Goal: Transaction & Acquisition: Purchase product/service

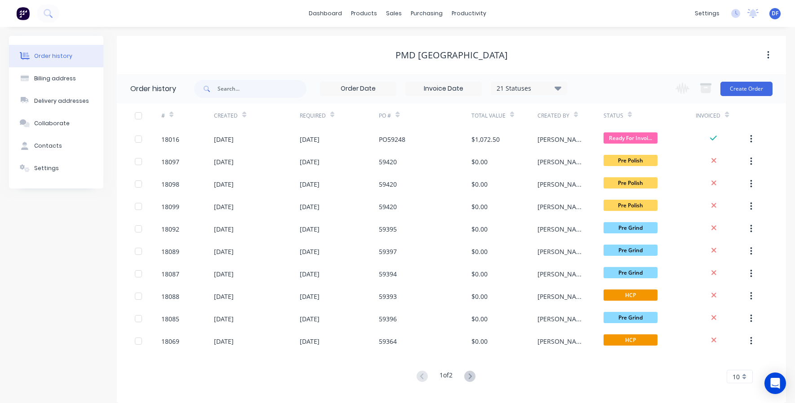
click at [46, 57] on div "Order history" at bounding box center [53, 56] width 38 height 8
click at [765, 91] on button "Create Order" at bounding box center [746, 89] width 52 height 14
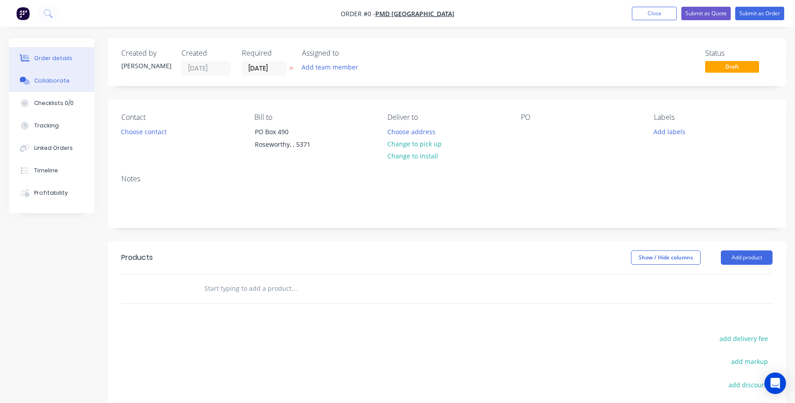
click at [52, 77] on div "Collaborate" at bounding box center [51, 81] width 35 height 8
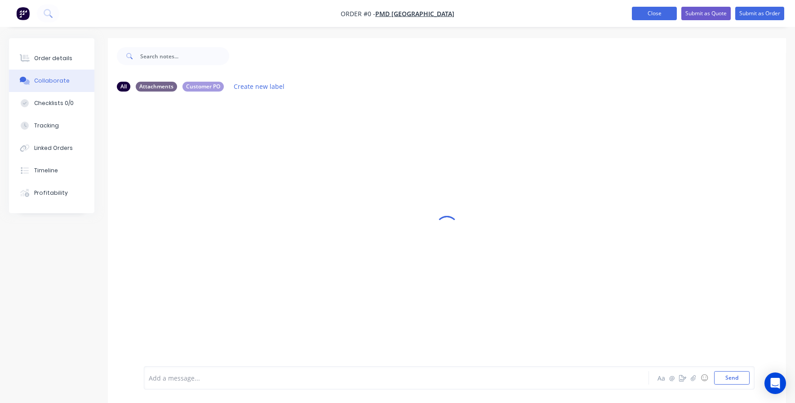
click at [643, 19] on button "Close" at bounding box center [654, 13] width 45 height 13
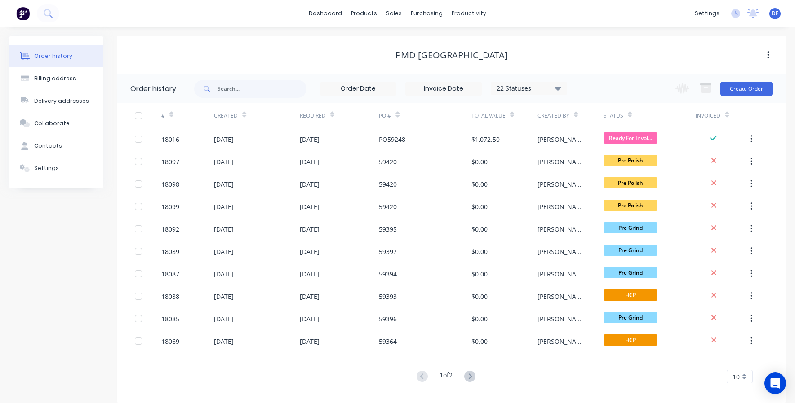
click at [639, 15] on div "dashboard products sales purchasing productivity dashboard products Product Cat…" at bounding box center [397, 13] width 795 height 27
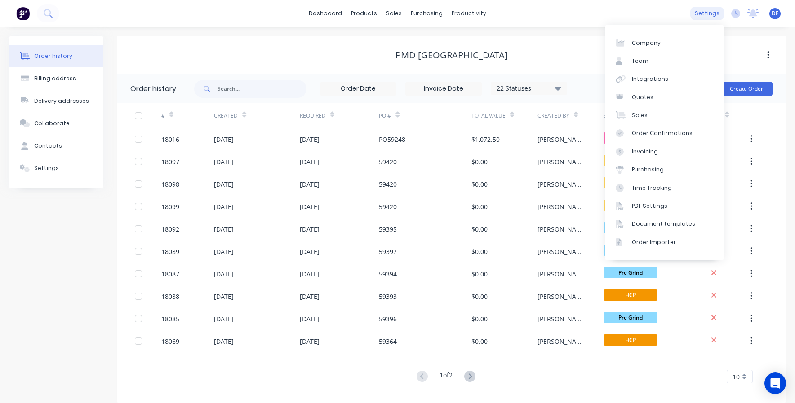
click at [707, 11] on div "settings" at bounding box center [707, 13] width 34 height 13
click at [648, 80] on div "Integrations" at bounding box center [650, 79] width 36 height 8
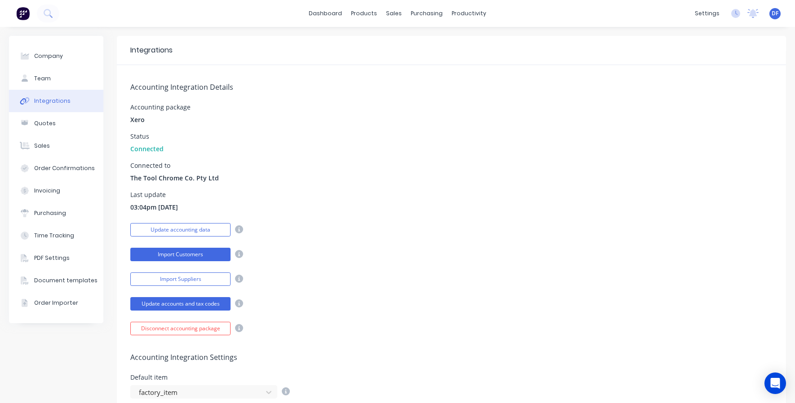
click at [176, 256] on button "Import Customers" at bounding box center [180, 254] width 100 height 13
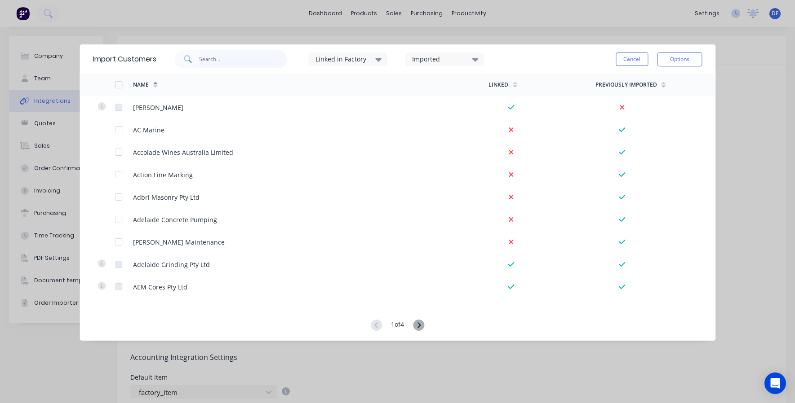
click at [216, 57] on input "text" at bounding box center [243, 59] width 88 height 18
type input "ah"
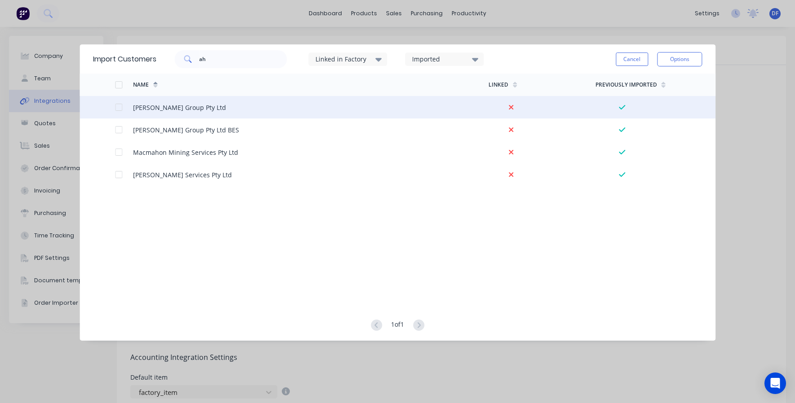
click at [128, 109] on div at bounding box center [124, 107] width 18 height 22
click at [118, 107] on div at bounding box center [119, 107] width 18 height 18
click at [552, 110] on div at bounding box center [541, 107] width 106 height 22
click at [685, 60] on button "Options" at bounding box center [679, 59] width 45 height 14
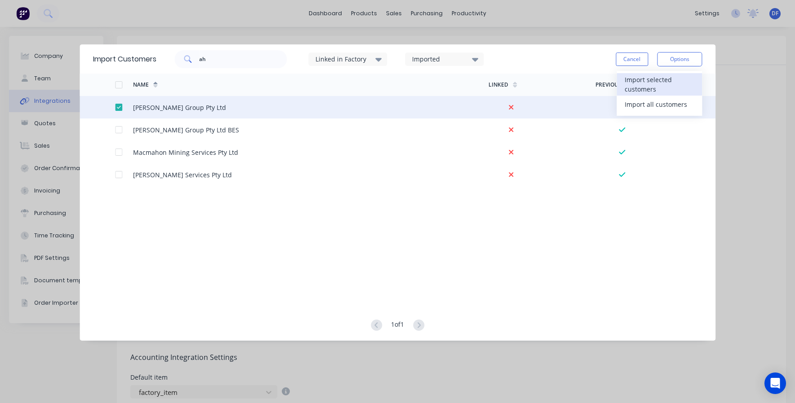
click at [654, 87] on div "Import selected customers" at bounding box center [658, 84] width 69 height 22
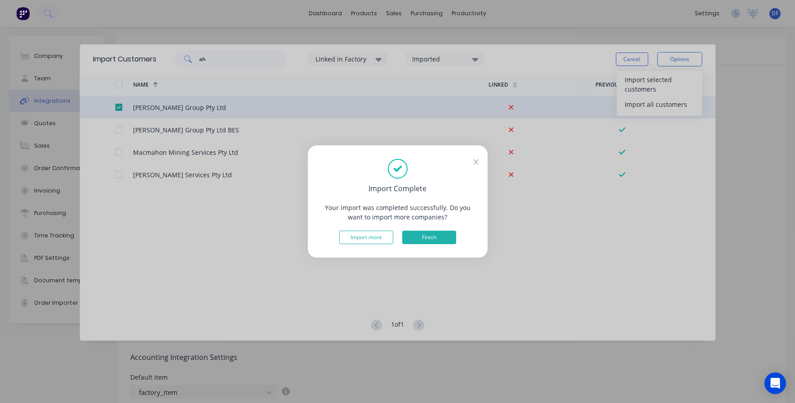
click at [426, 234] on button "Finish" at bounding box center [429, 237] width 54 height 13
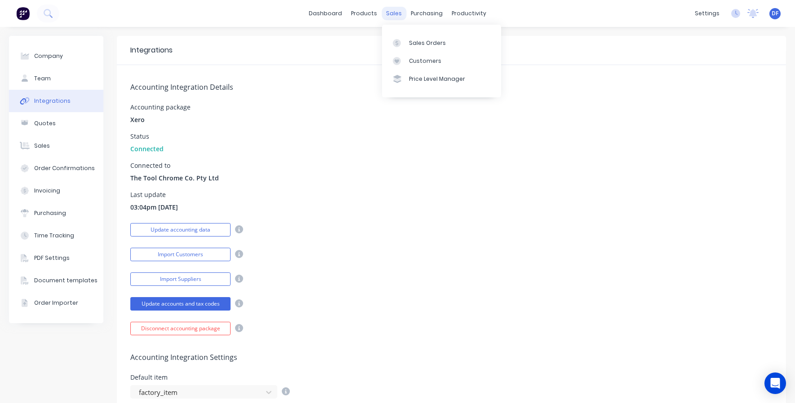
click at [401, 12] on div "sales" at bounding box center [393, 13] width 25 height 13
click at [412, 44] on div "Sales Orders" at bounding box center [427, 43] width 37 height 8
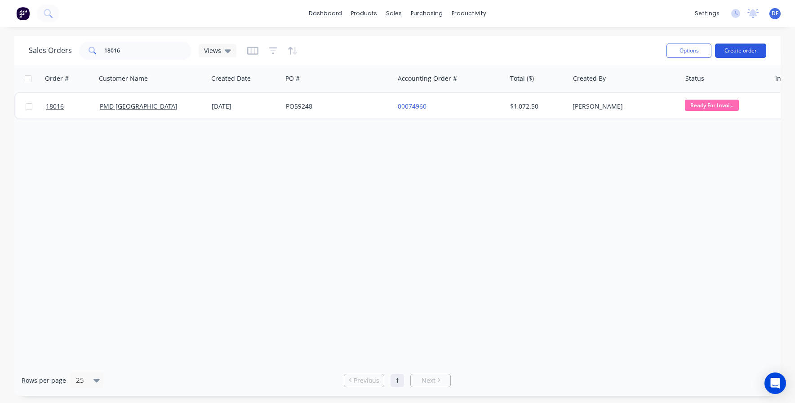
click at [744, 47] on button "Create order" at bounding box center [740, 51] width 51 height 14
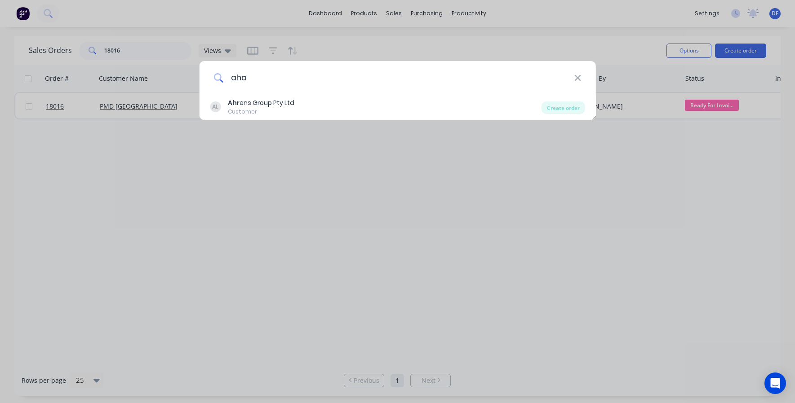
type input "aha"
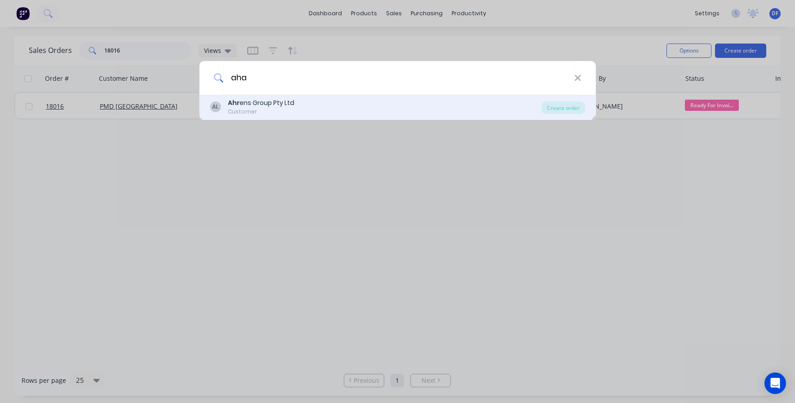
drag, startPoint x: 519, startPoint y: 70, endPoint x: 249, endPoint y: 106, distance: 272.3
click at [249, 106] on div "Ahr ens Group Pty Ltd" at bounding box center [261, 102] width 66 height 9
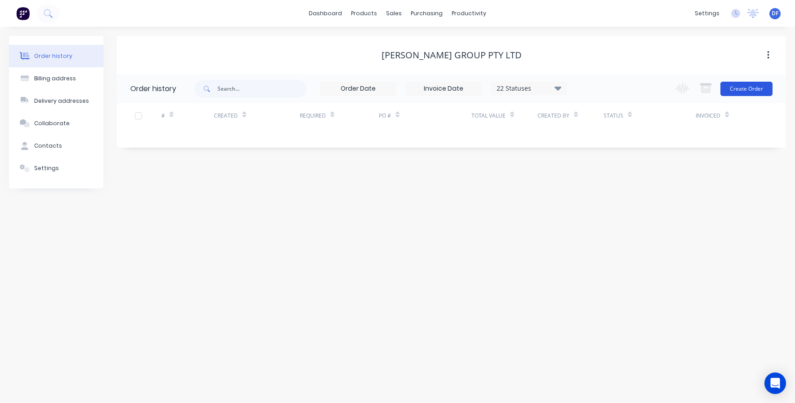
click at [737, 91] on button "Create Order" at bounding box center [746, 89] width 52 height 14
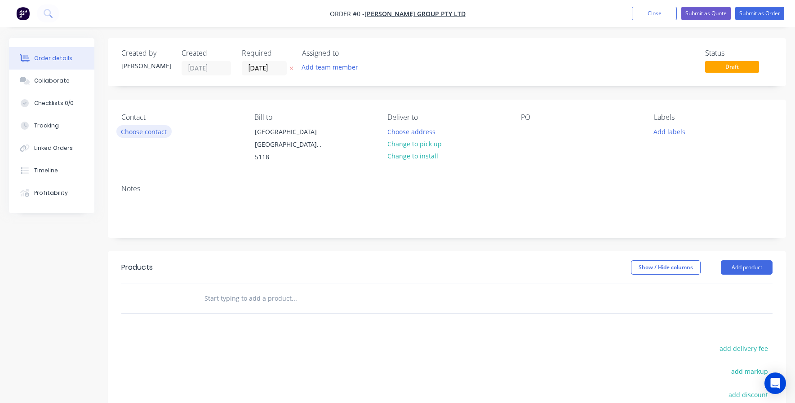
click at [141, 134] on button "Choose contact" at bounding box center [143, 131] width 55 height 12
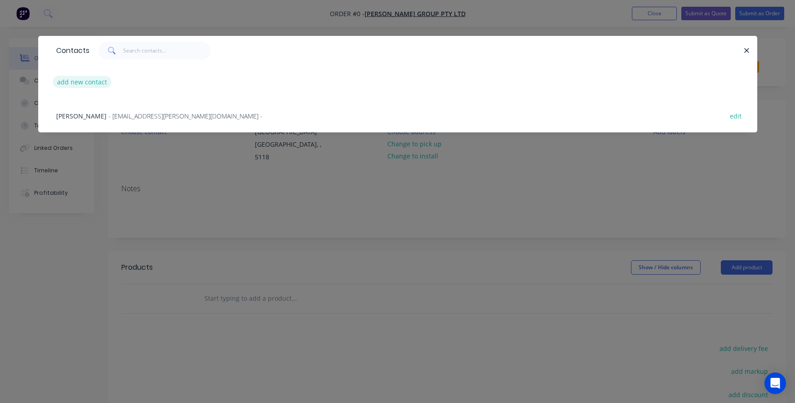
click at [85, 83] on button "add new contact" at bounding box center [82, 82] width 59 height 12
select select "AU"
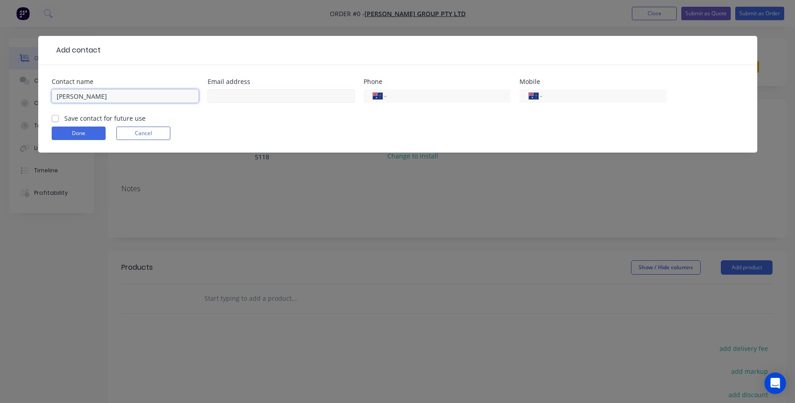
type input "[PERSON_NAME]"
paste input "[EMAIL_ADDRESS][PERSON_NAME][DOMAIN_NAME]"
type input "[EMAIL_ADDRESS][PERSON_NAME][DOMAIN_NAME]"
click at [417, 97] on input "tel" at bounding box center [447, 96] width 108 height 10
paste input "[PHONE_NUMBER]"
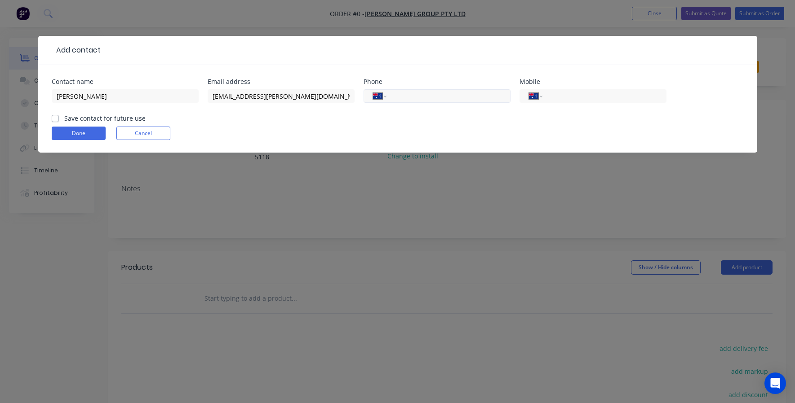
type input "[PHONE_NUMBER]"
click at [561, 100] on input "tel" at bounding box center [602, 96] width 108 height 10
paste input "0450 740 925"
type input "0450 740 925"
click at [64, 119] on label "Save contact for future use" at bounding box center [104, 118] width 81 height 9
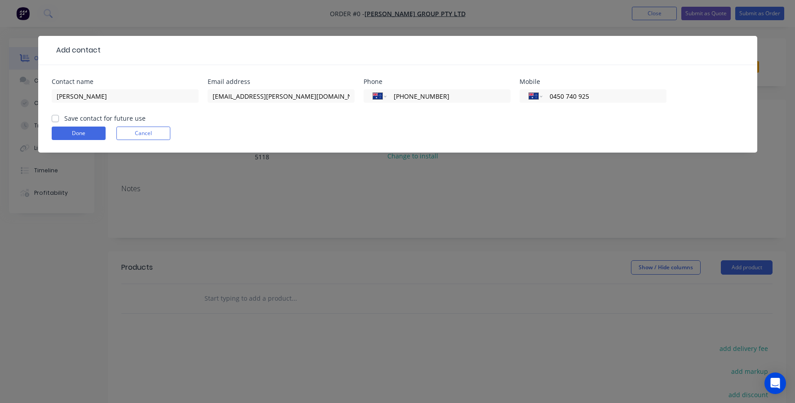
click at [56, 119] on input "Save contact for future use" at bounding box center [55, 118] width 7 height 9
checkbox input "true"
click at [76, 130] on button "Done" at bounding box center [79, 133] width 54 height 13
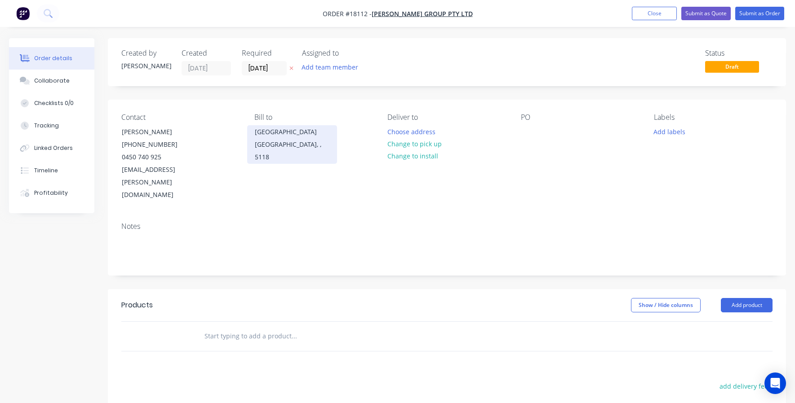
click at [272, 131] on div "[GEOGRAPHIC_DATA]" at bounding box center [292, 132] width 75 height 13
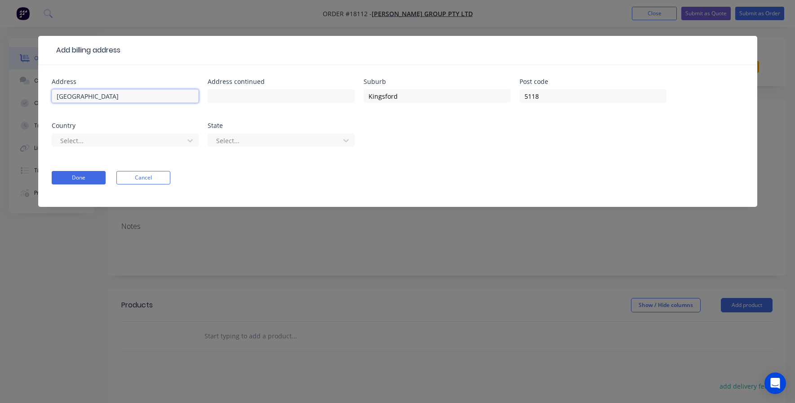
drag, startPoint x: 123, startPoint y: 97, endPoint x: 26, endPoint y: 97, distance: 97.5
paste input "image.png [STREET_ADDRESS][PERSON_NAME]"
drag, startPoint x: 82, startPoint y: 95, endPoint x: 6, endPoint y: 99, distance: 76.0
click at [6, 99] on div "Add billing address Address image.png [STREET_ADDRESS][PERSON_NAME] Address con…" at bounding box center [397, 201] width 795 height 403
drag, startPoint x: 94, startPoint y: 96, endPoint x: 170, endPoint y: 97, distance: 75.5
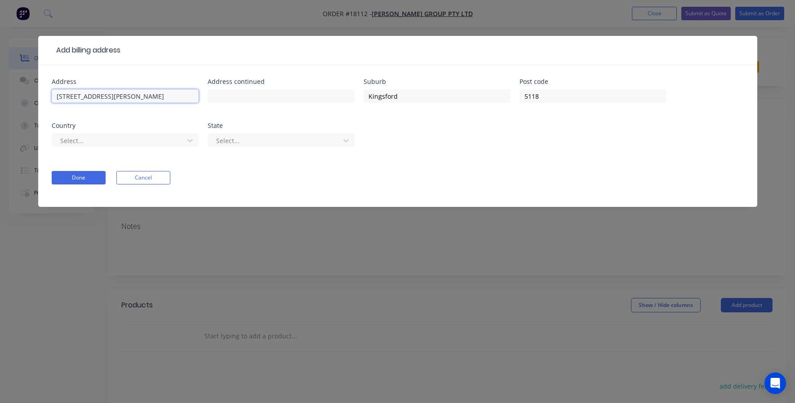
click at [170, 97] on input "[STREET_ADDRESS][PERSON_NAME]" at bounding box center [125, 95] width 147 height 13
type input "[STREET_ADDRESS][PERSON_NAME],"
click at [380, 96] on input "Kingsford" at bounding box center [436, 95] width 147 height 13
paste input "Sheaoak Log SA 5371"
drag, startPoint x: 438, startPoint y: 97, endPoint x: 407, endPoint y: 97, distance: 31.4
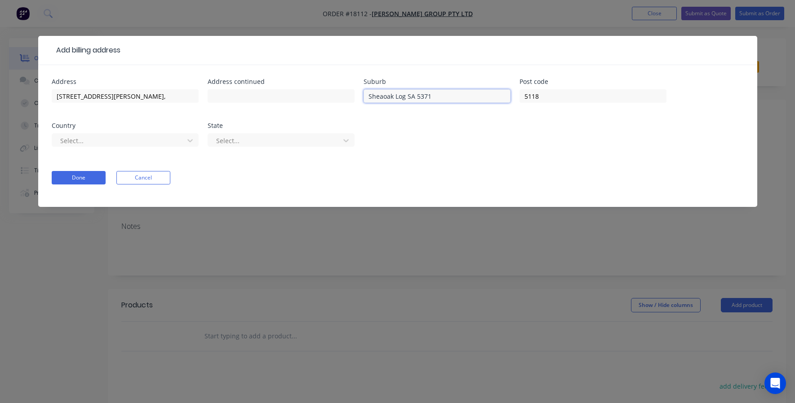
click at [407, 97] on input "Sheaoak Log SA 5371" at bounding box center [436, 95] width 147 height 13
type input "Sheaoak Log"
click at [530, 97] on input "5118" at bounding box center [592, 95] width 147 height 13
paste input "SA 5371"
click at [529, 96] on input "SA 5371" at bounding box center [592, 95] width 147 height 13
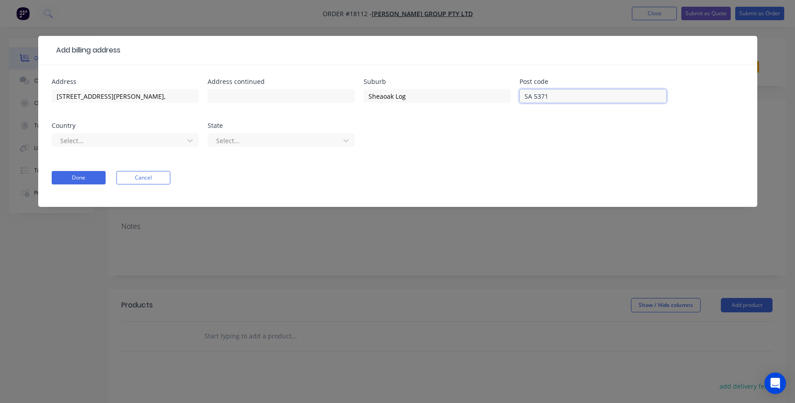
click at [529, 96] on input "SA 5371" at bounding box center [592, 95] width 147 height 13
type input "5371"
click at [225, 144] on div "Select..." at bounding box center [275, 140] width 118 height 9
click at [141, 142] on div at bounding box center [119, 140] width 120 height 11
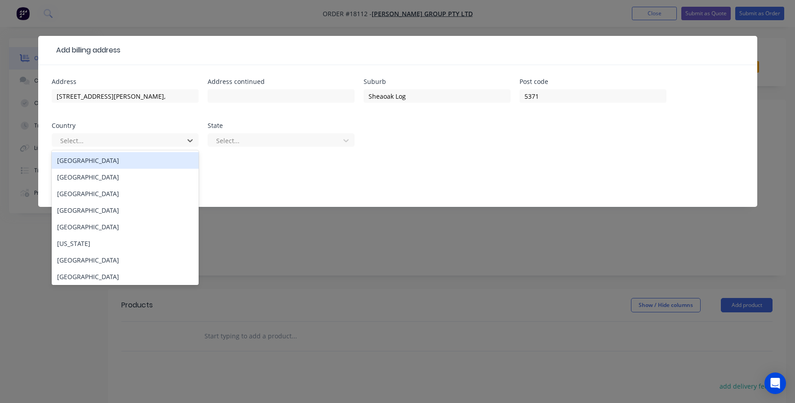
click at [124, 160] on div "[GEOGRAPHIC_DATA]" at bounding box center [125, 160] width 147 height 17
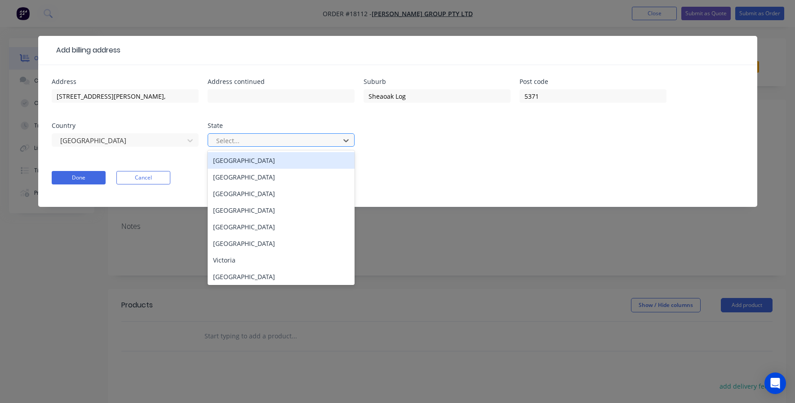
click at [227, 139] on div "Select..." at bounding box center [275, 140] width 118 height 9
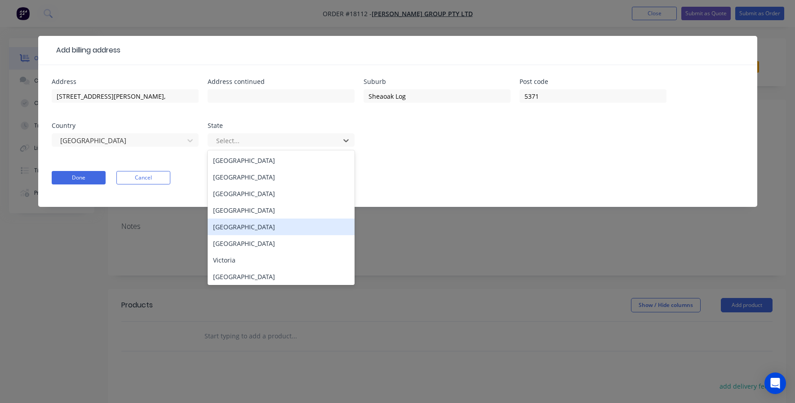
click at [234, 221] on div "[GEOGRAPHIC_DATA]" at bounding box center [281, 227] width 147 height 17
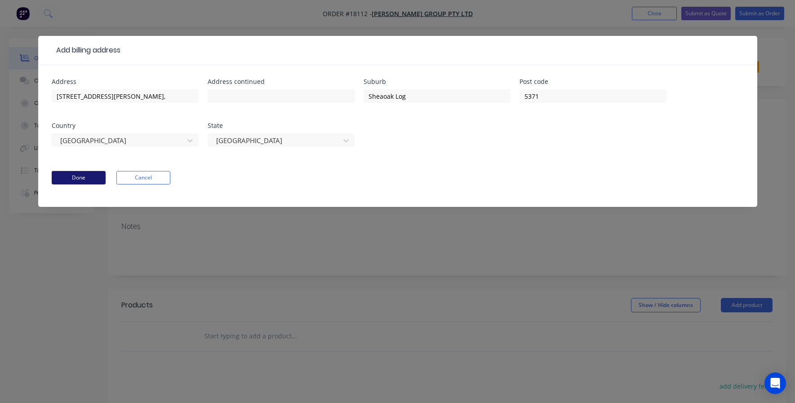
click at [79, 176] on button "Done" at bounding box center [79, 177] width 54 height 13
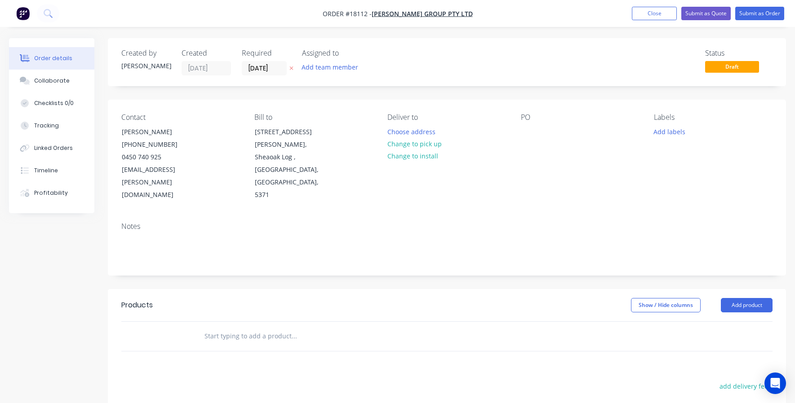
click at [520, 130] on div "Contact [PERSON_NAME] [PHONE_NUMBER] [EMAIL_ADDRESS][PERSON_NAME][DOMAIN_NAME] …" at bounding box center [447, 157] width 678 height 115
click at [524, 132] on div at bounding box center [528, 131] width 14 height 13
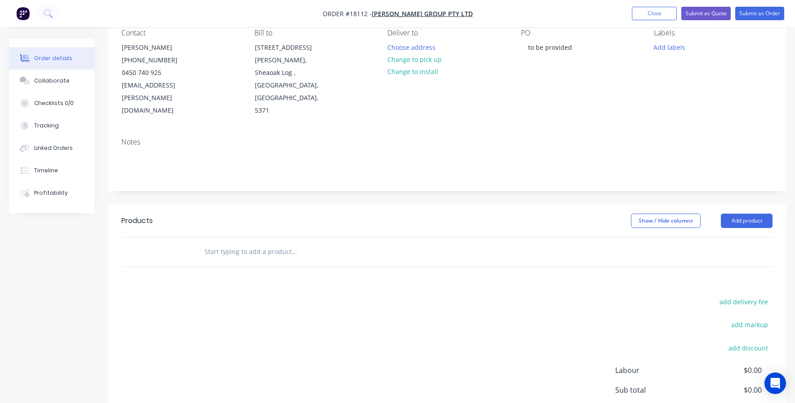
scroll to position [84, 0]
click at [734, 214] on button "Add product" at bounding box center [746, 221] width 52 height 14
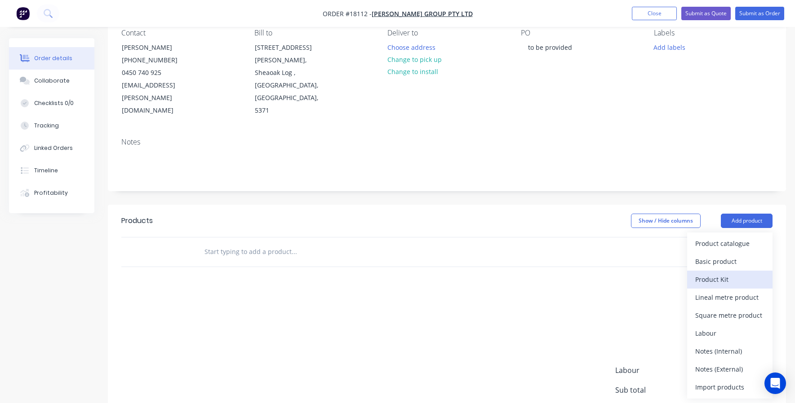
click at [704, 273] on div "Product Kit" at bounding box center [729, 279] width 69 height 13
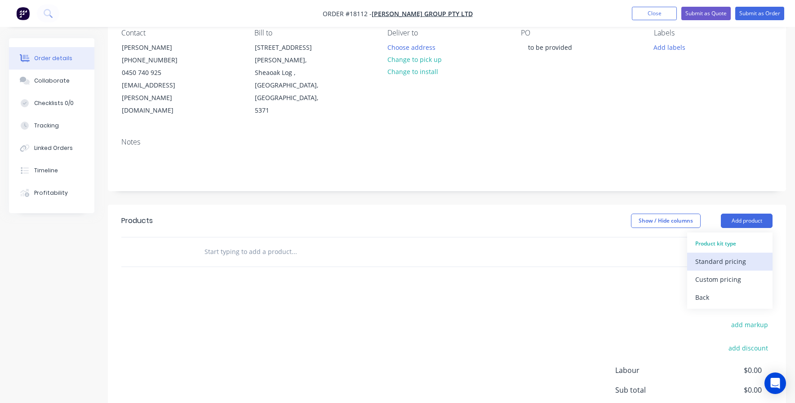
click at [700, 255] on div "Standard pricing" at bounding box center [729, 261] width 69 height 13
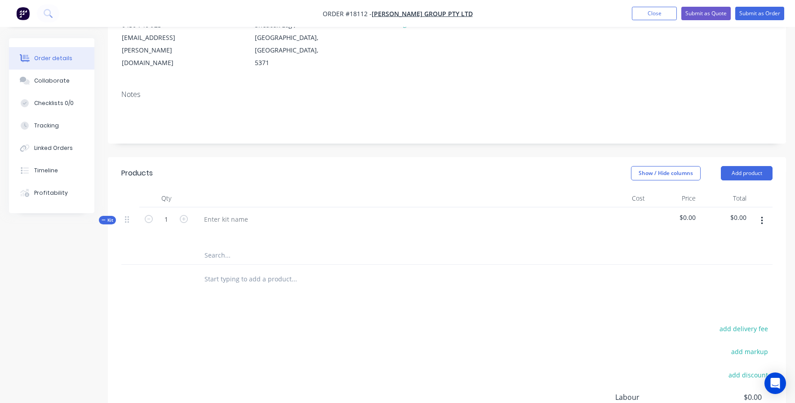
scroll to position [82, 0]
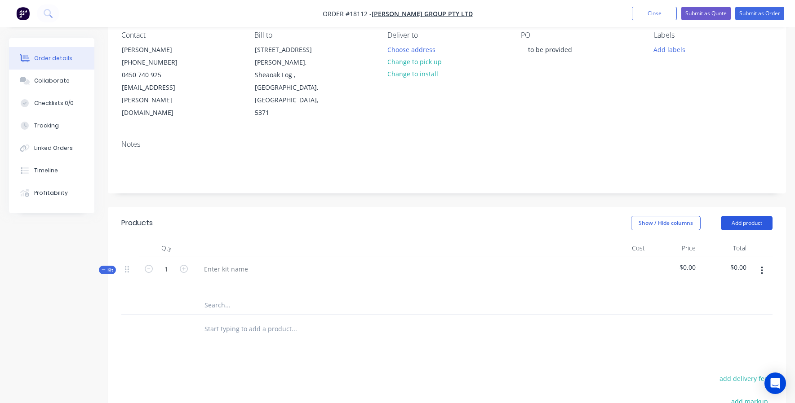
click at [754, 216] on button "Add product" at bounding box center [746, 223] width 52 height 14
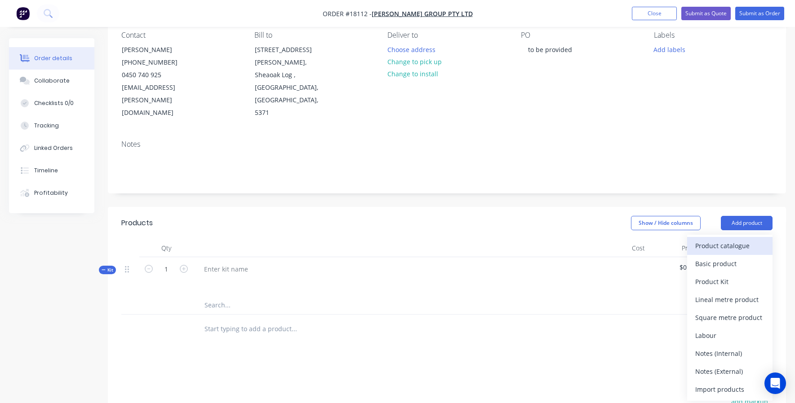
click at [703, 239] on div "Product catalogue" at bounding box center [729, 245] width 69 height 13
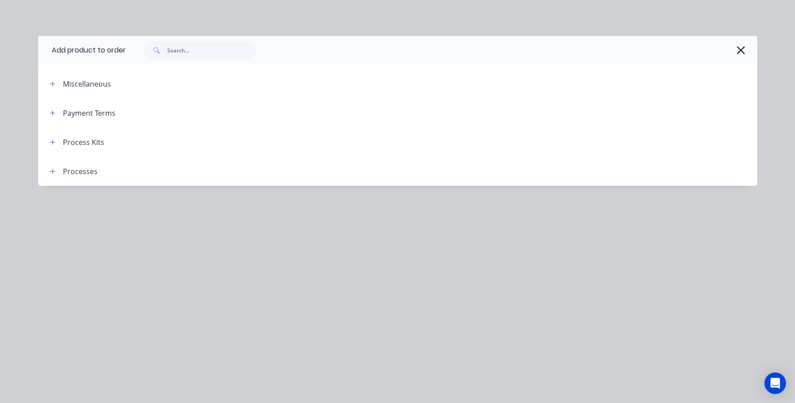
click at [62, 140] on div "Process Kits" at bounding box center [74, 142] width 62 height 11
click at [49, 140] on button "button" at bounding box center [52, 142] width 11 height 11
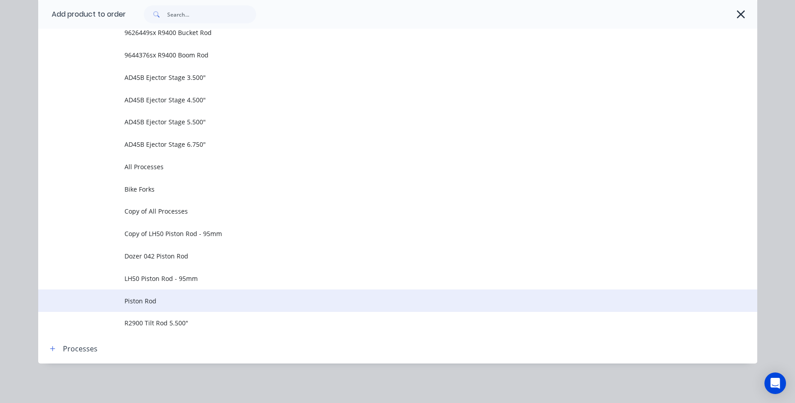
scroll to position [560, 0]
click at [141, 302] on span "Piston Rod" at bounding box center [377, 300] width 506 height 9
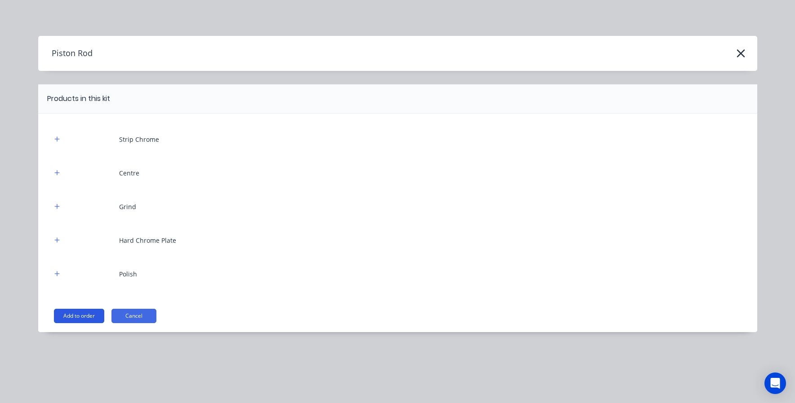
click at [77, 318] on button "Add to order" at bounding box center [79, 316] width 50 height 14
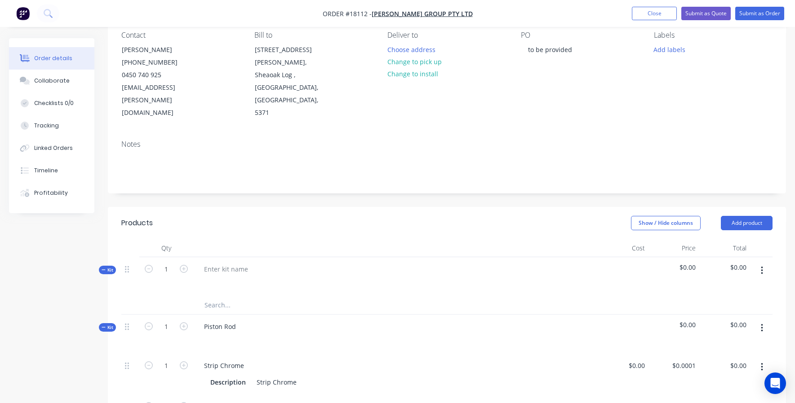
click at [760, 266] on icon "button" at bounding box center [761, 271] width 2 height 10
click at [733, 360] on div "Delete" at bounding box center [729, 366] width 69 height 13
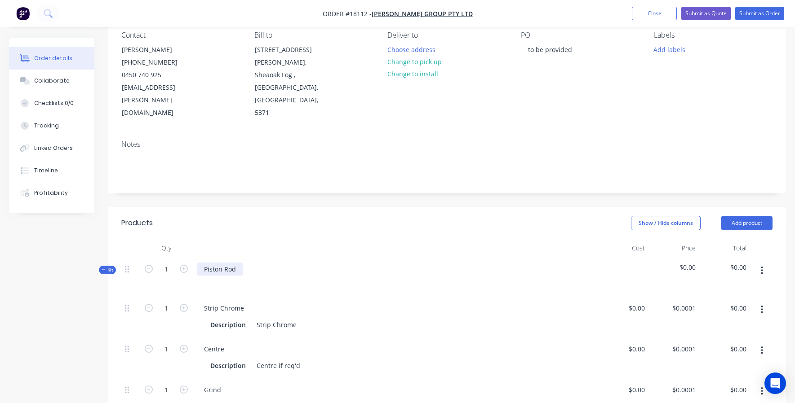
click at [214, 263] on div "Piston Rod" at bounding box center [220, 269] width 46 height 13
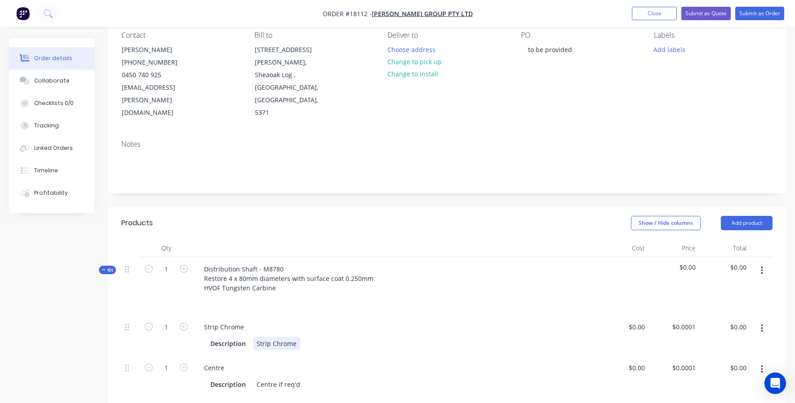
click at [365, 315] on div "Strip Chrome Description Strip Chrome" at bounding box center [395, 335] width 404 height 41
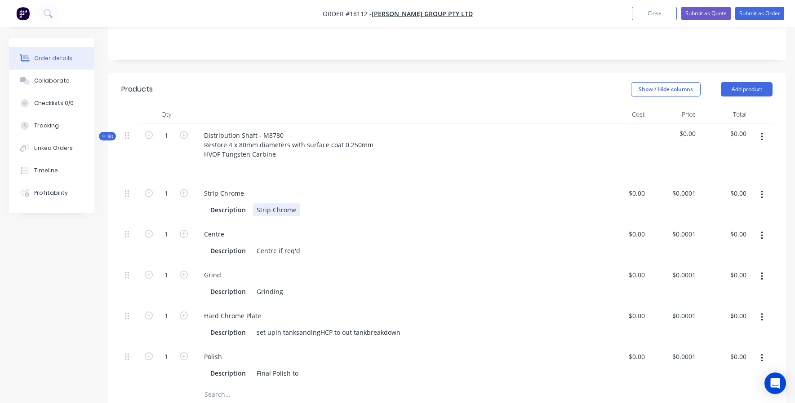
scroll to position [216, 0]
click at [767, 187] on button "button" at bounding box center [761, 195] width 21 height 16
click at [722, 248] on div "Delete" at bounding box center [729, 254] width 69 height 13
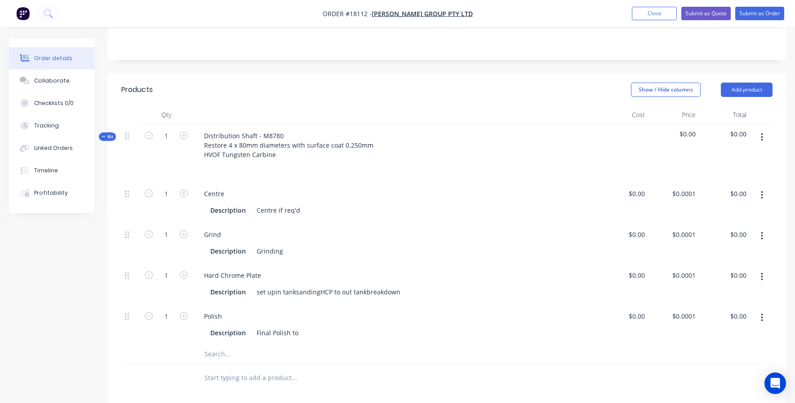
click at [757, 187] on button "button" at bounding box center [761, 195] width 21 height 16
click at [712, 248] on div "Delete" at bounding box center [729, 254] width 69 height 13
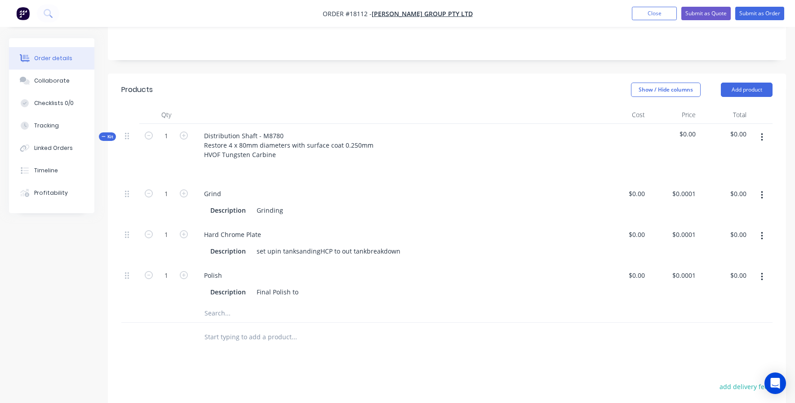
click at [757, 187] on button "button" at bounding box center [761, 195] width 21 height 16
click at [726, 248] on div "Delete" at bounding box center [729, 254] width 69 height 13
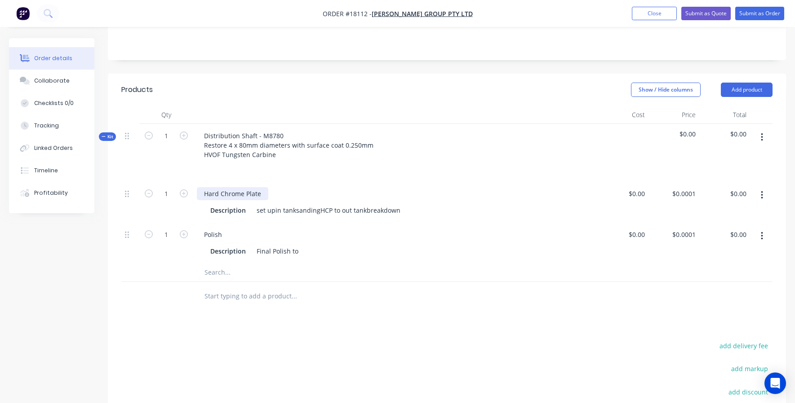
click at [224, 187] on div "Hard Chrome Plate" at bounding box center [232, 193] width 71 height 13
click at [277, 204] on div "set upin tanksandingHCP to out tankbreakdown" at bounding box center [328, 210] width 151 height 13
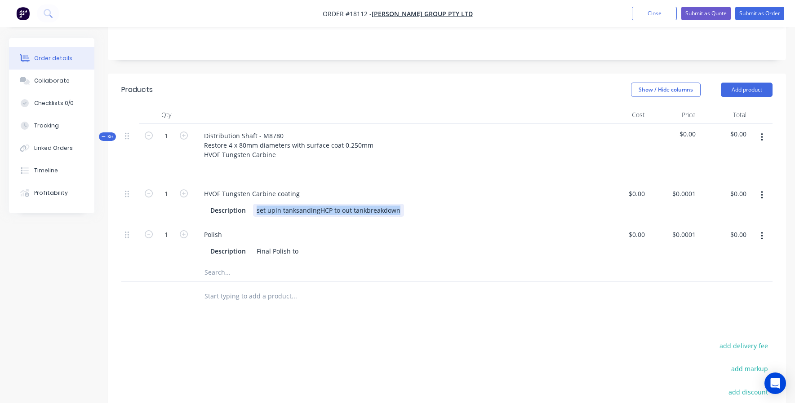
click at [277, 204] on div "set upin tanksandingHCP to out tankbreakdown" at bounding box center [328, 210] width 151 height 13
click at [632, 182] on div "$0.00" at bounding box center [622, 202] width 51 height 41
type input "7"
type input "$680.00"
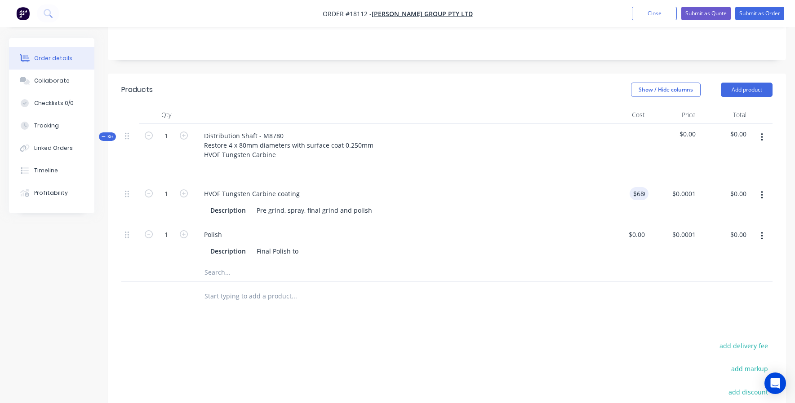
type input "$680.00"
click at [641, 264] on div at bounding box center [446, 273] width 651 height 18
click at [685, 187] on input "680" at bounding box center [691, 193] width 15 height 13
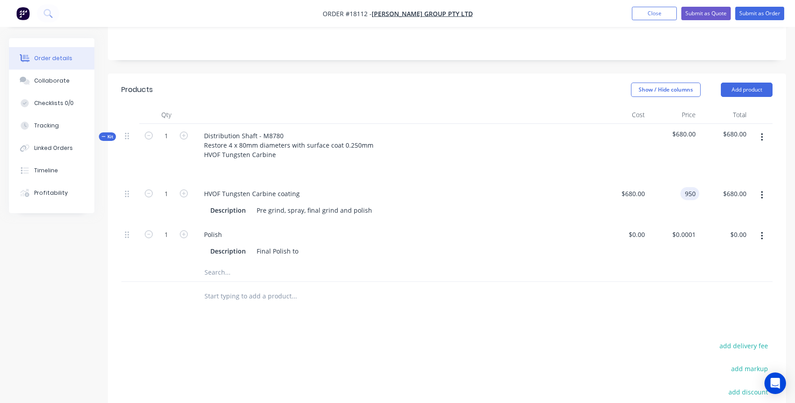
type input "$950.00"
click at [603, 227] on div "$0.00 $0.00" at bounding box center [622, 243] width 51 height 41
click at [763, 228] on button "button" at bounding box center [761, 236] width 21 height 16
click at [718, 289] on div "Delete" at bounding box center [729, 295] width 69 height 13
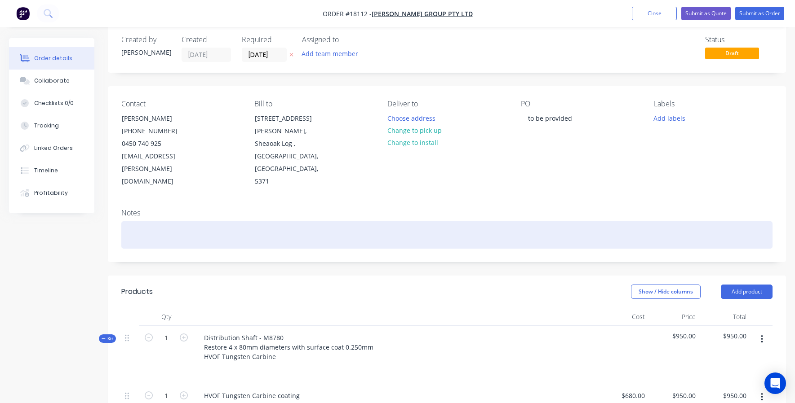
scroll to position [14, 0]
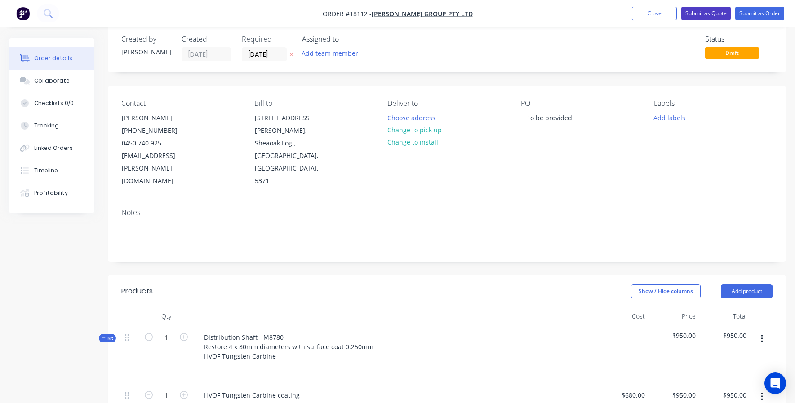
click at [712, 12] on button "Submit as Quote" at bounding box center [705, 13] width 49 height 13
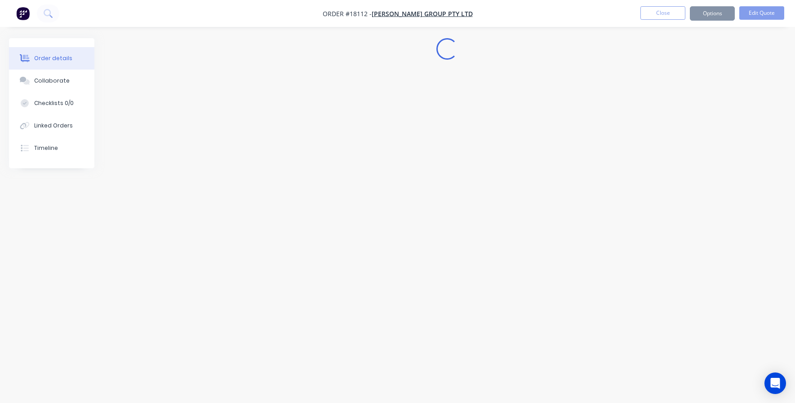
scroll to position [0, 0]
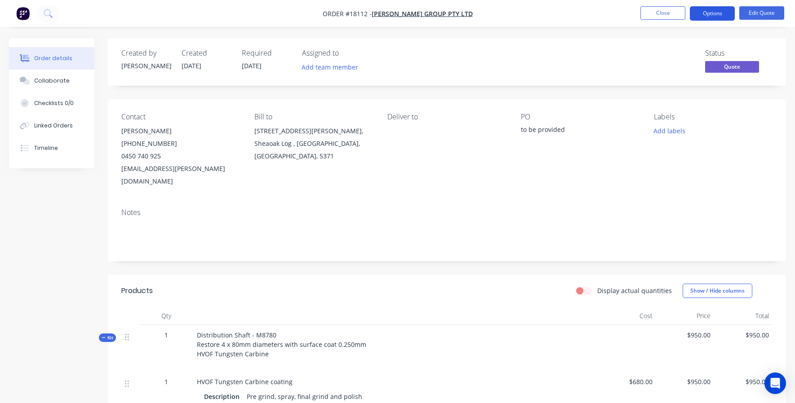
click at [706, 13] on button "Options" at bounding box center [711, 13] width 45 height 14
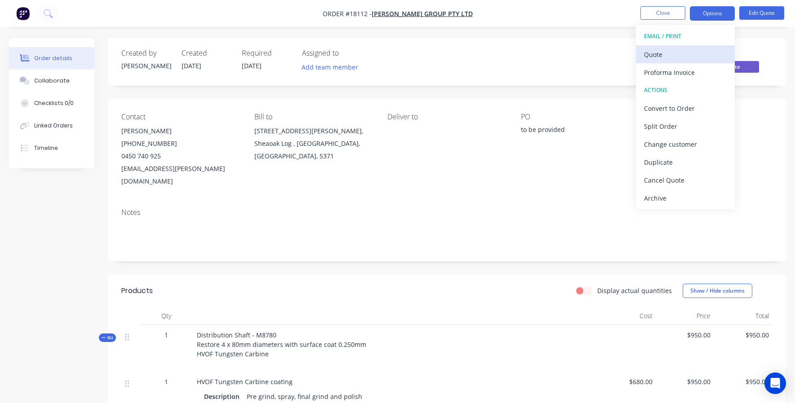
click at [683, 46] on button "Quote" at bounding box center [685, 54] width 99 height 18
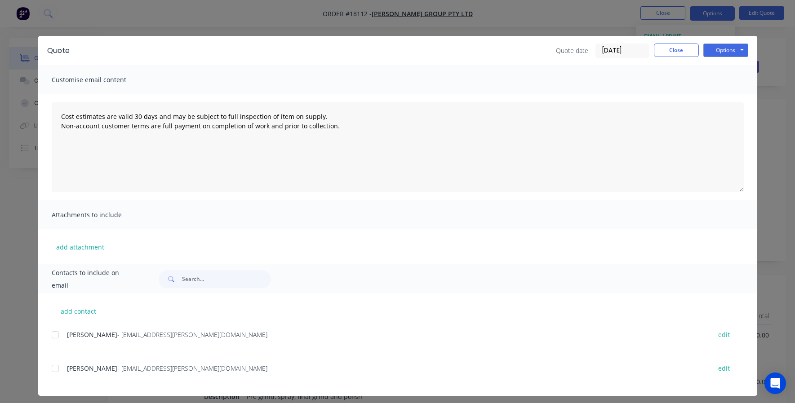
click at [58, 368] on div at bounding box center [55, 369] width 18 height 18
click at [721, 52] on button "Options" at bounding box center [725, 50] width 45 height 13
click at [722, 65] on button "Preview" at bounding box center [731, 66] width 57 height 15
click at [722, 49] on button "Options" at bounding box center [725, 50] width 45 height 13
click at [720, 97] on button "Email" at bounding box center [731, 95] width 57 height 15
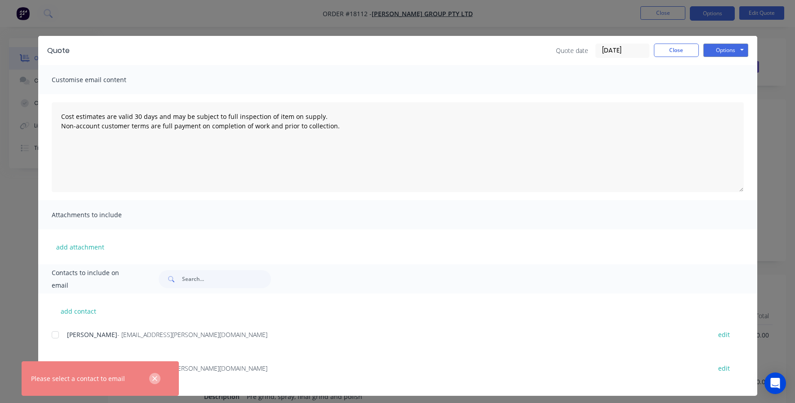
click at [155, 380] on icon "button" at bounding box center [154, 378] width 5 height 5
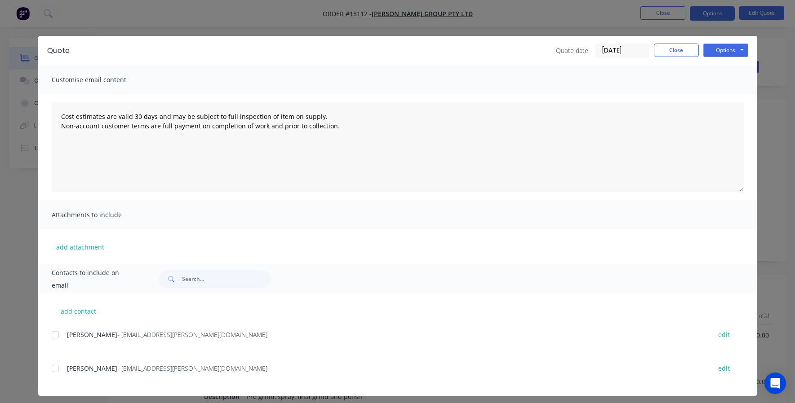
click at [59, 369] on div at bounding box center [55, 369] width 18 height 18
click at [720, 52] on button "Options" at bounding box center [725, 50] width 45 height 13
click at [723, 96] on button "Email" at bounding box center [731, 95] width 57 height 15
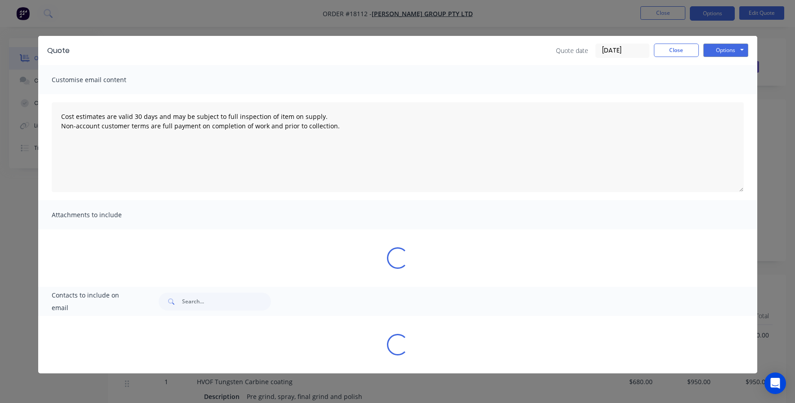
type textarea "Cost estimates are valid 30 days and may be subject to full inspection of item …"
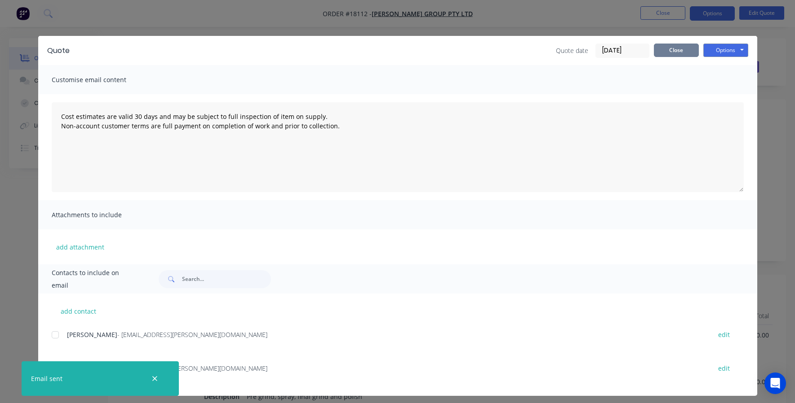
click at [670, 49] on button "Close" at bounding box center [676, 50] width 45 height 13
